Goal: Task Accomplishment & Management: Manage account settings

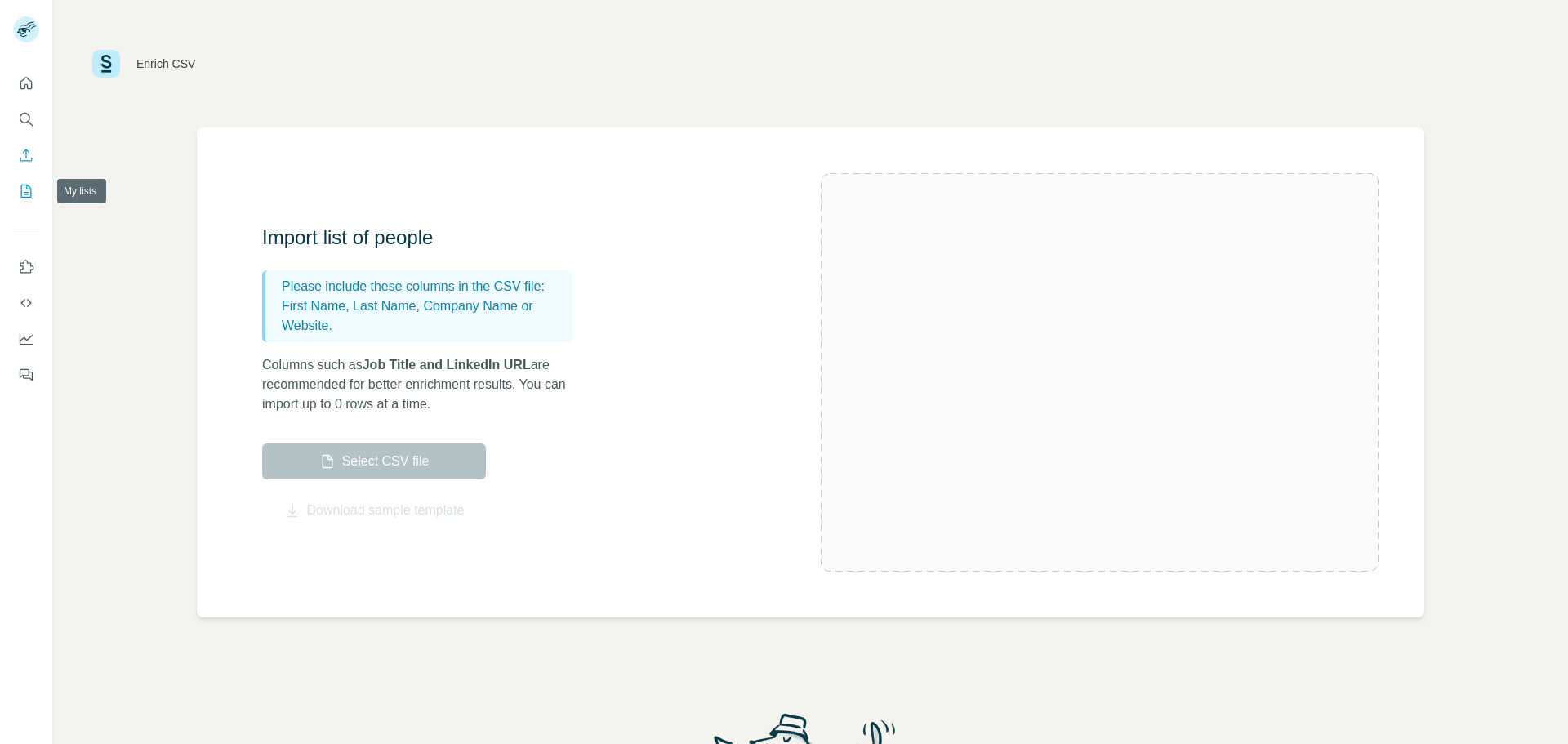
click at [22, 192] on icon "My lists" at bounding box center [26, 191] width 16 height 16
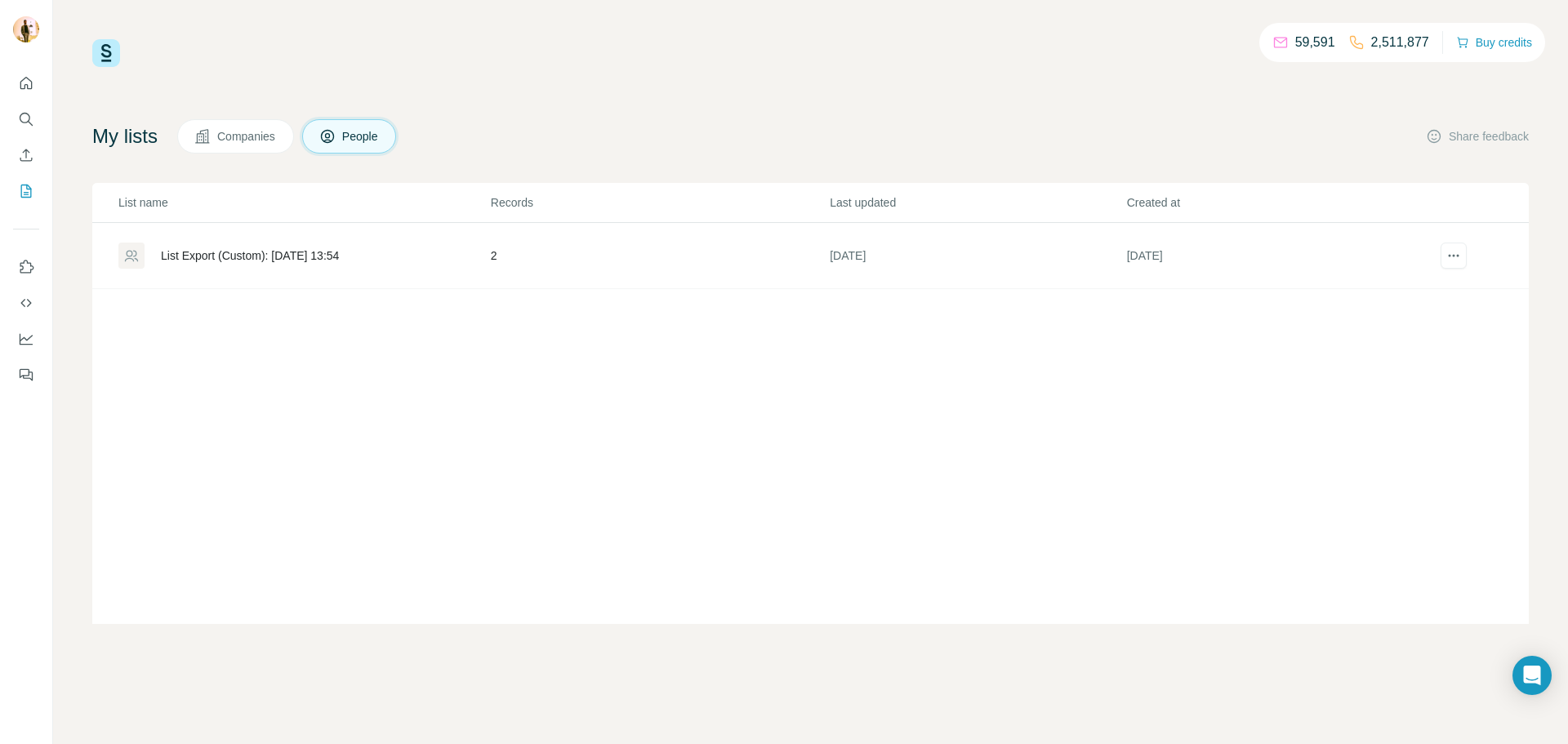
click at [311, 256] on div "List Export (Custom): [DATE] 13:54" at bounding box center [250, 255] width 178 height 16
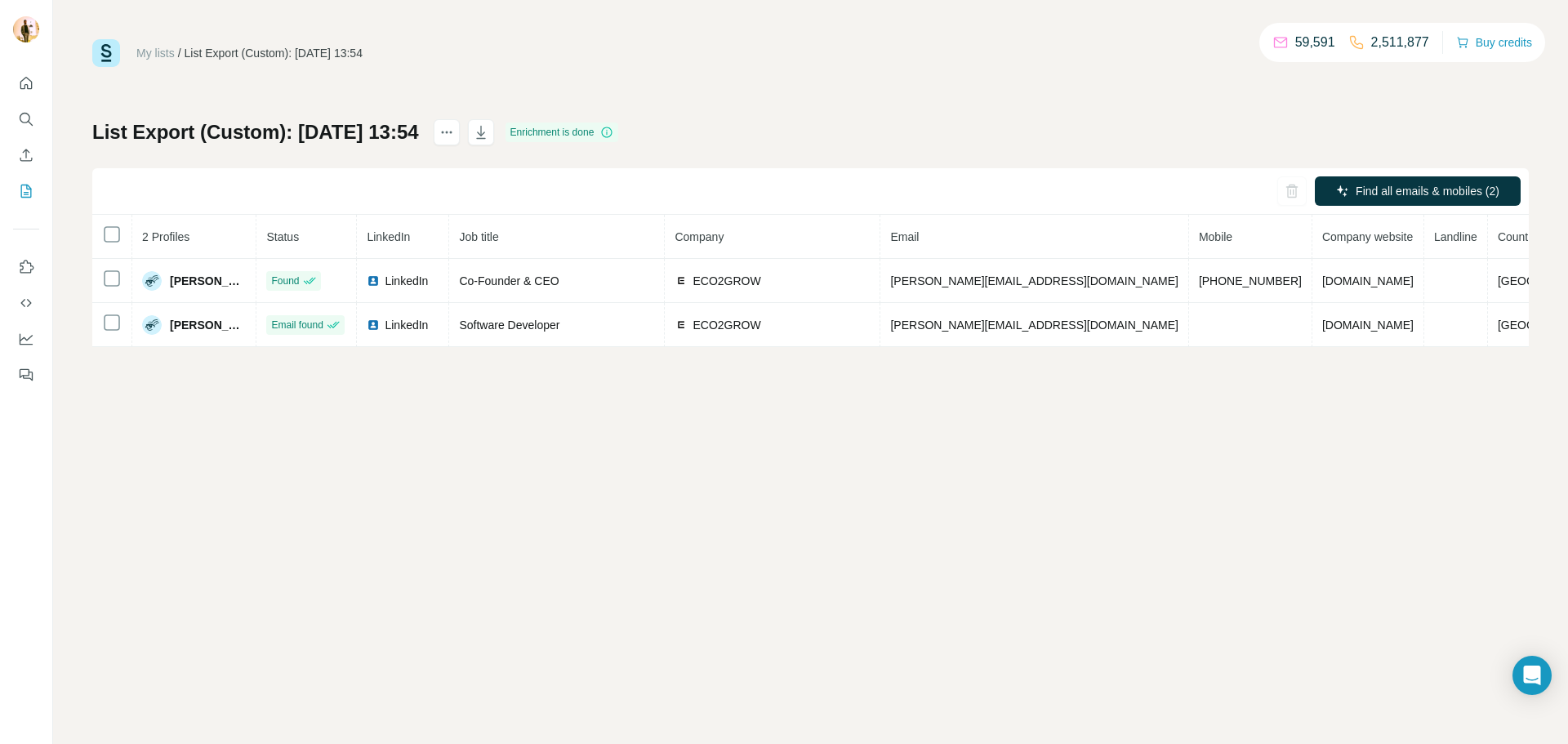
click at [620, 132] on div "Enrichment is done" at bounding box center [562, 132] width 113 height 19
click at [443, 132] on icon "actions" at bounding box center [442, 132] width 3 height 3
click at [527, 162] on div "Delete list" at bounding box center [585, 167] width 202 height 30
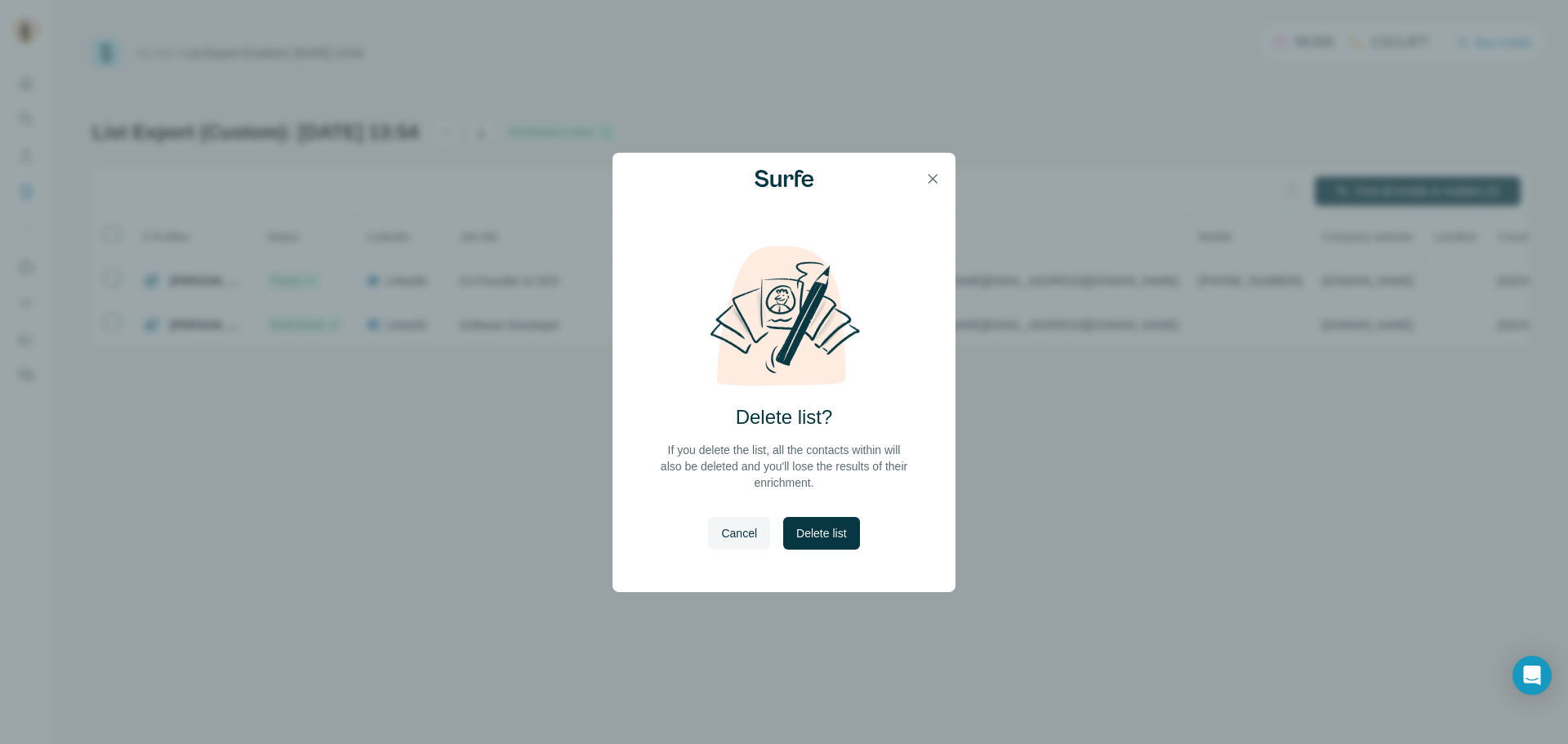
click at [826, 399] on div "Delete list? If you delete the list, all the contacts within will also be delet…" at bounding box center [784, 439] width 343 height 103
click at [820, 536] on span "Delete list" at bounding box center [821, 533] width 50 height 16
